Goal: Find specific page/section: Find specific page/section

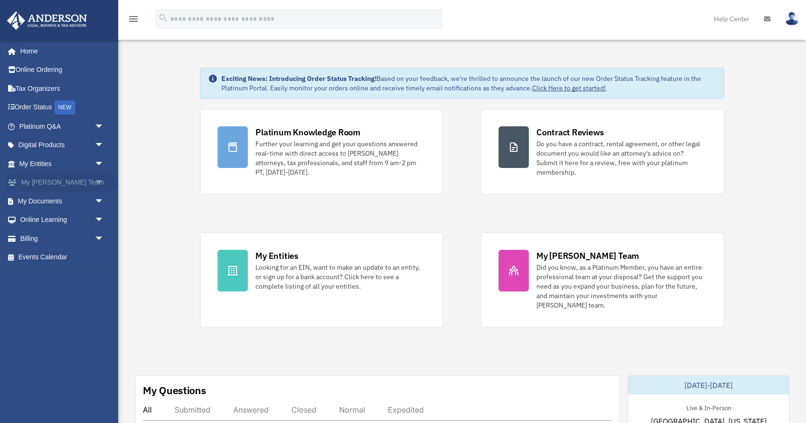
click at [76, 184] on link "My [PERSON_NAME] Team arrow_drop_down" at bounding box center [63, 182] width 112 height 19
click at [98, 183] on span "arrow_drop_down" at bounding box center [104, 182] width 19 height 19
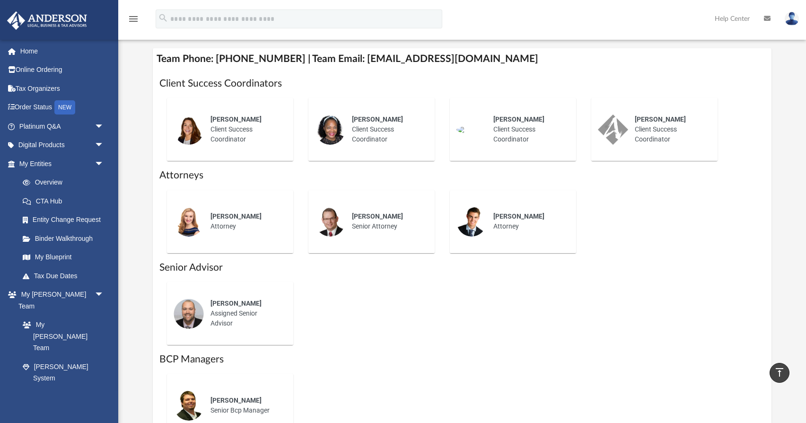
scroll to position [347, 0]
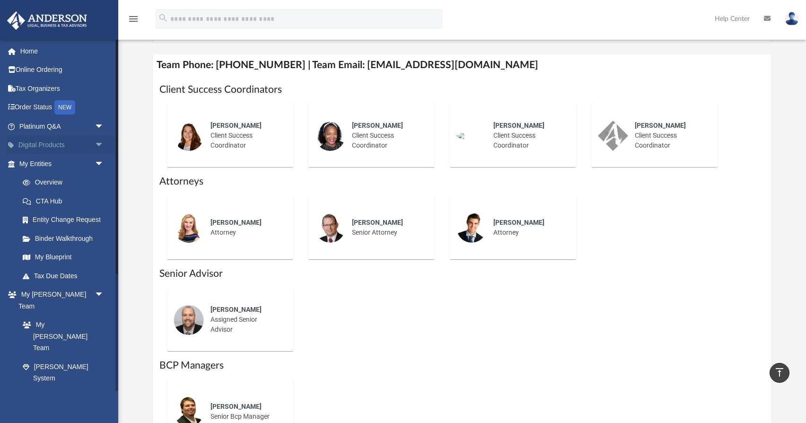
click at [99, 140] on span "arrow_drop_down" at bounding box center [104, 145] width 19 height 19
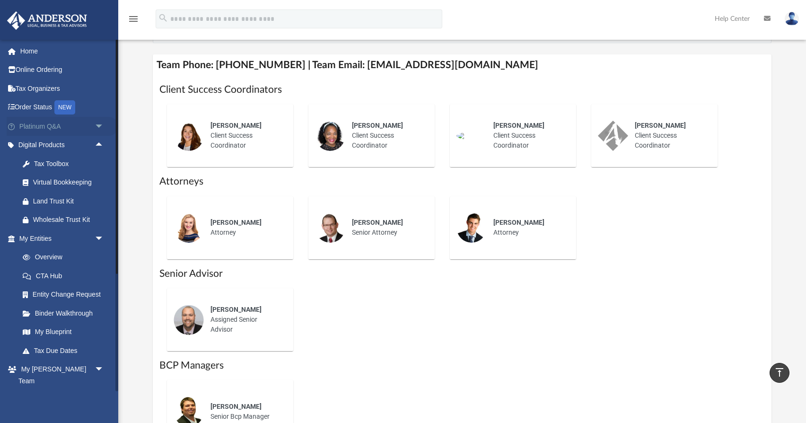
click at [101, 127] on span "arrow_drop_down" at bounding box center [104, 126] width 19 height 19
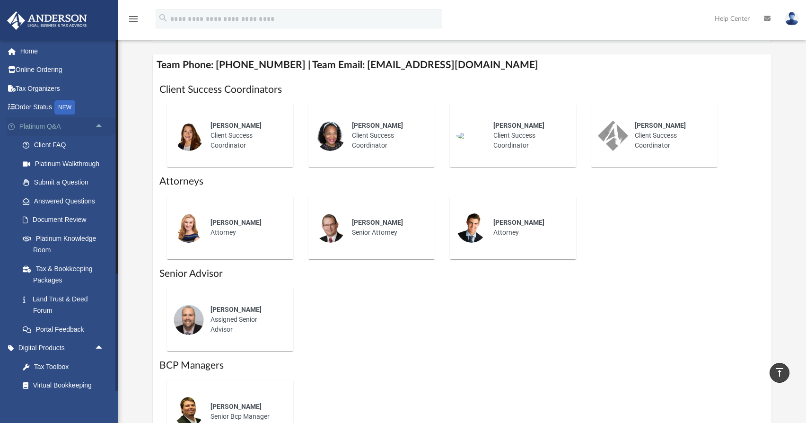
click at [101, 127] on span "arrow_drop_up" at bounding box center [104, 126] width 19 height 19
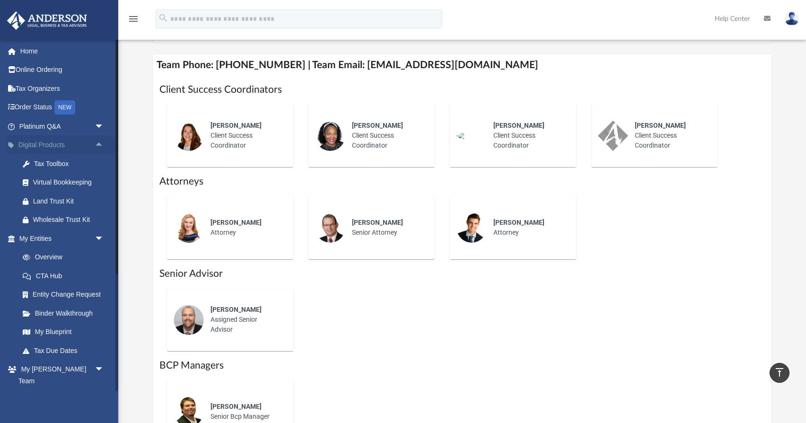
click at [99, 142] on span "arrow_drop_up" at bounding box center [104, 145] width 19 height 19
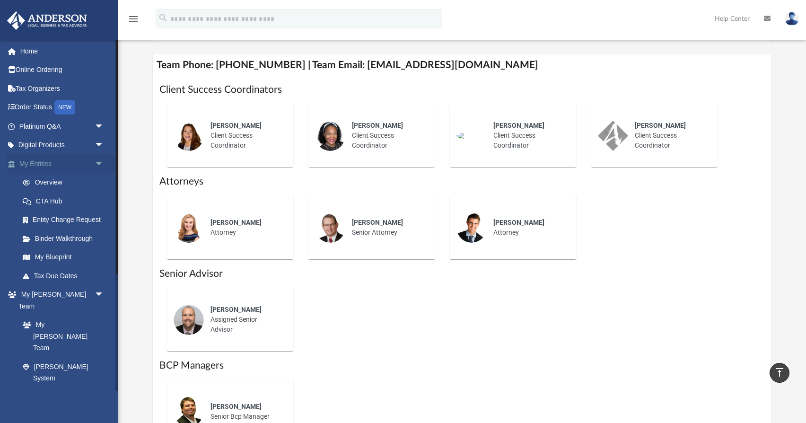
click at [100, 164] on span "arrow_drop_down" at bounding box center [104, 163] width 19 height 19
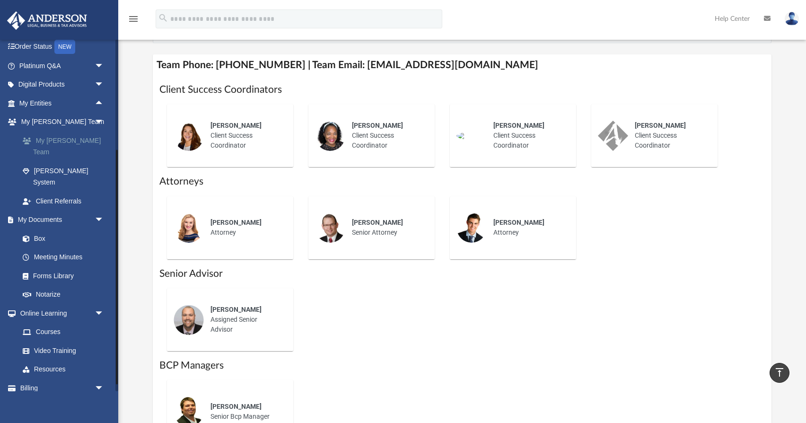
scroll to position [64, 0]
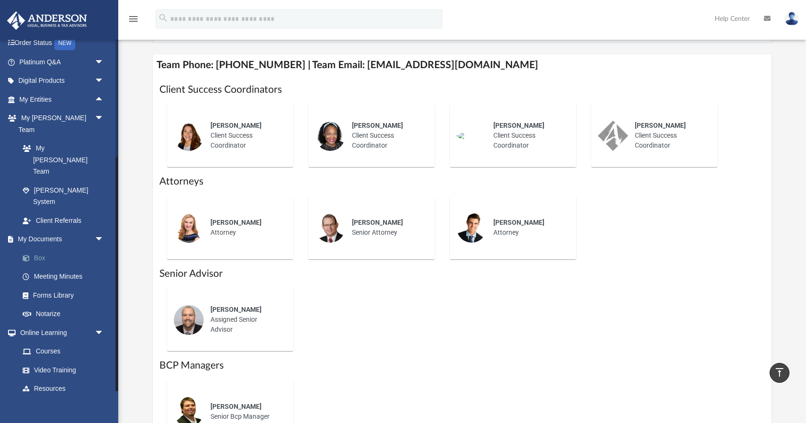
click at [44, 248] on link "Box" at bounding box center [65, 257] width 105 height 19
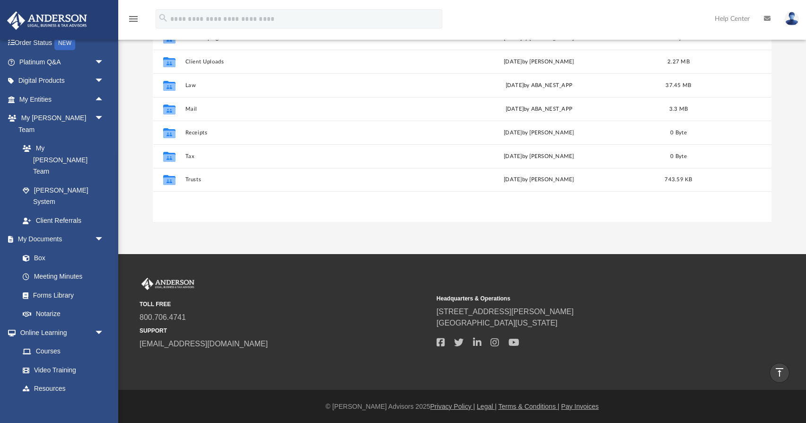
scroll to position [215, 619]
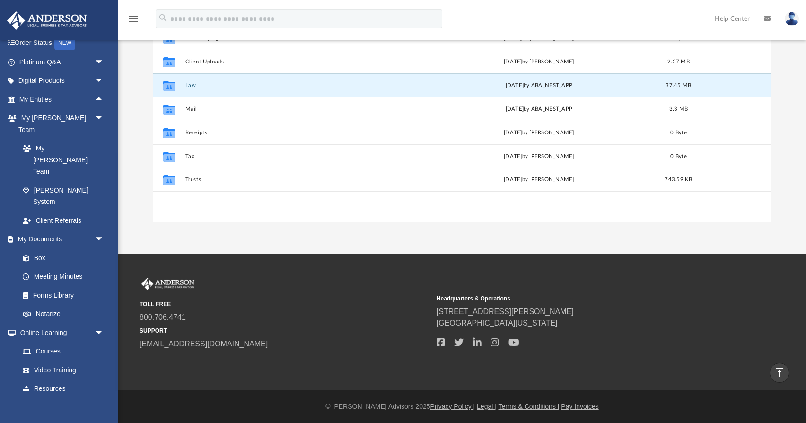
click at [190, 85] on button "Law" at bounding box center [301, 85] width 233 height 6
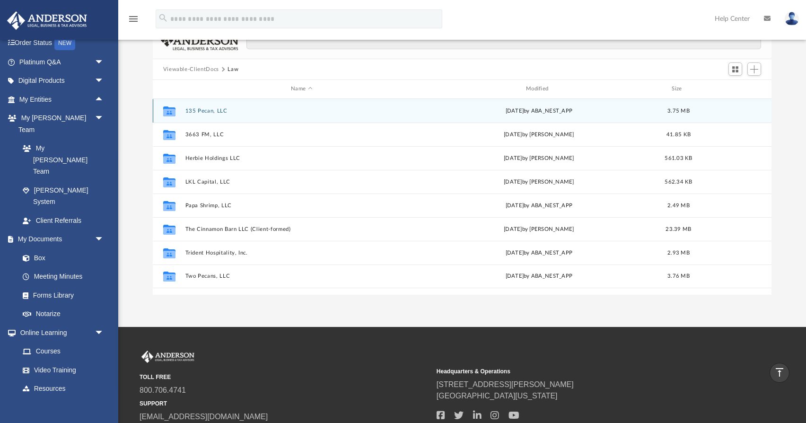
scroll to position [66, 0]
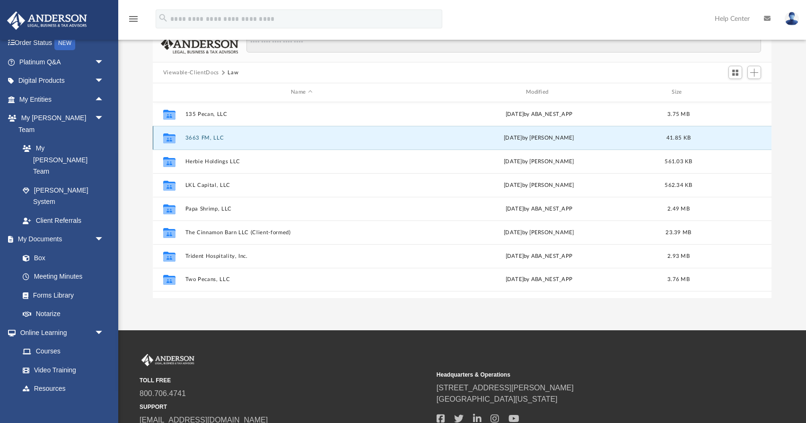
click at [202, 136] on button "3663 FM, LLC" at bounding box center [301, 138] width 233 height 6
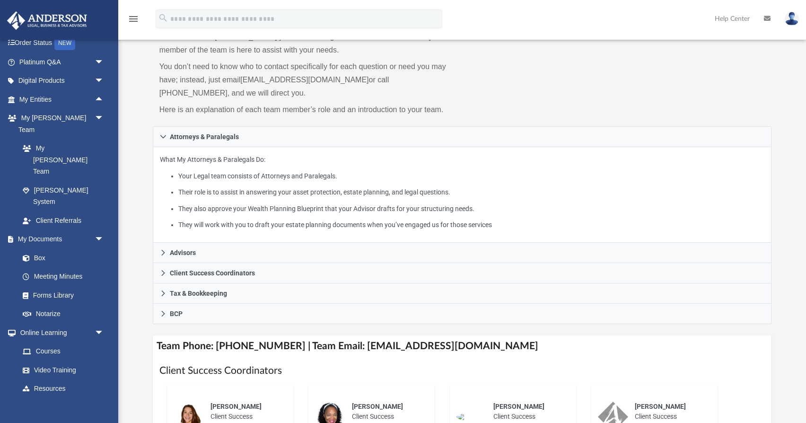
scroll to position [347, 0]
